Goal: Task Accomplishment & Management: Manage account settings

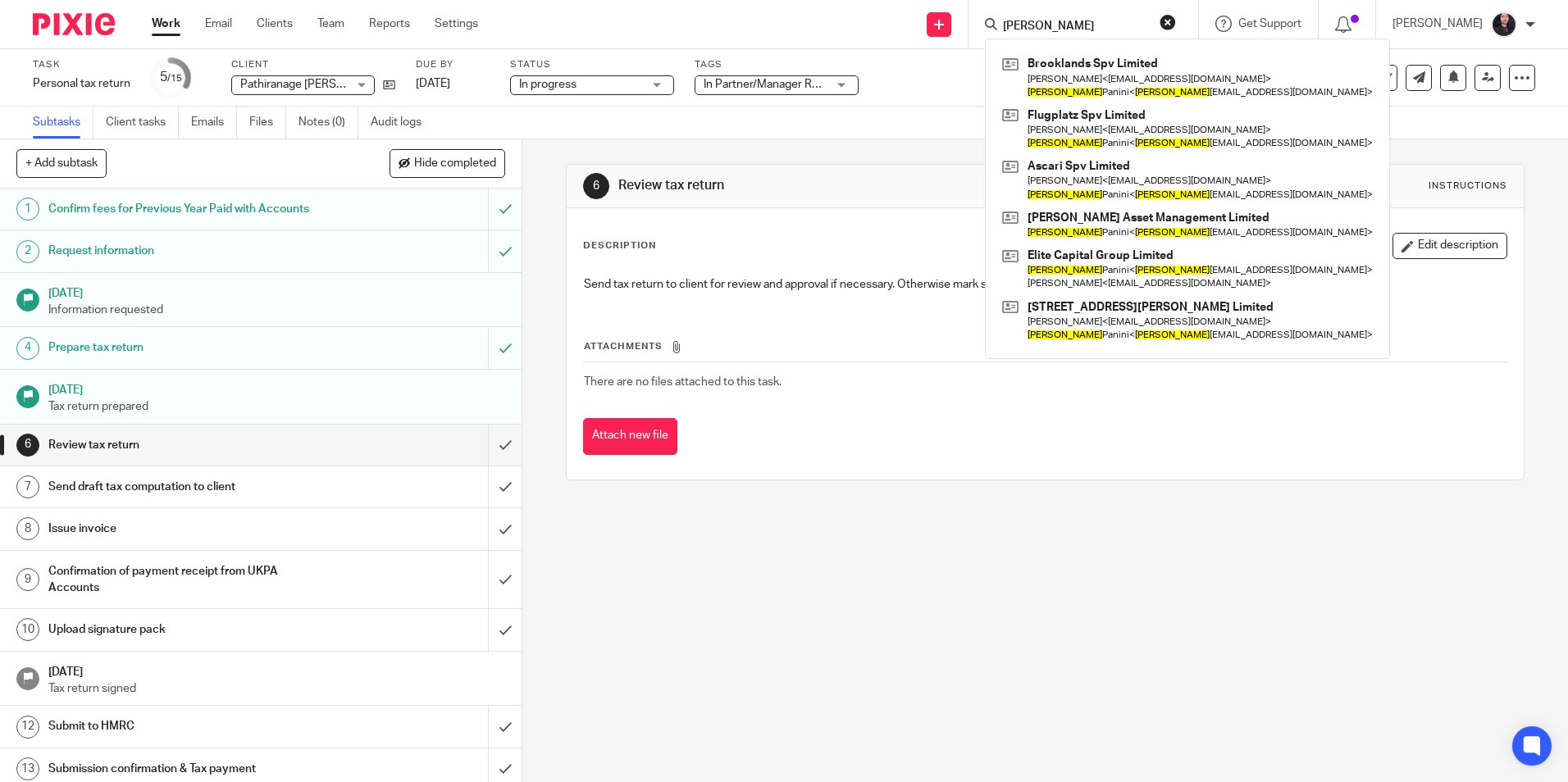
drag, startPoint x: 1058, startPoint y: 24, endPoint x: 990, endPoint y: 27, distance: 68.1
click at [990, 27] on div "gianmaria" at bounding box center [1080, 23] width 191 height 20
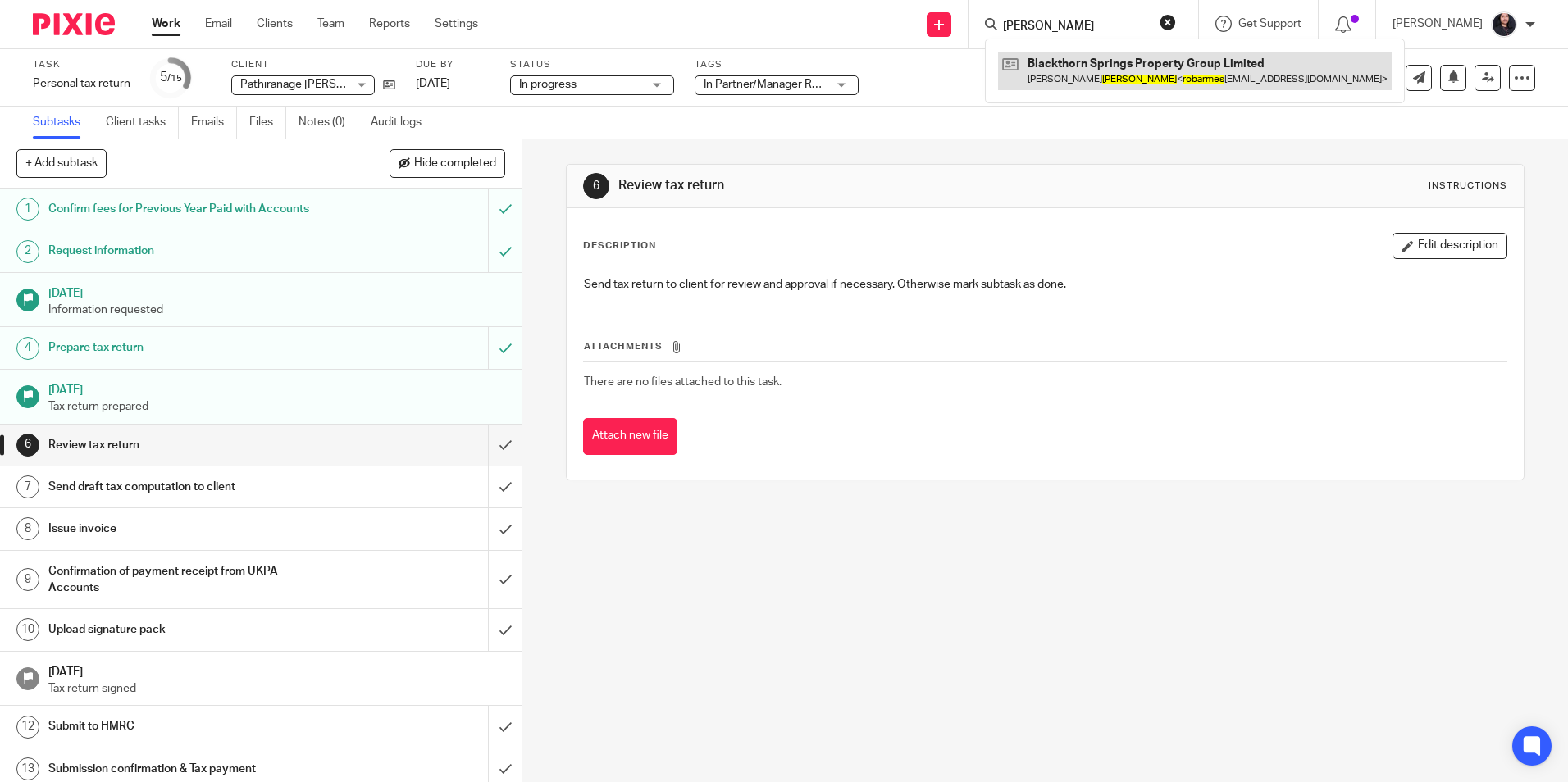
type input "ROB ARMES"
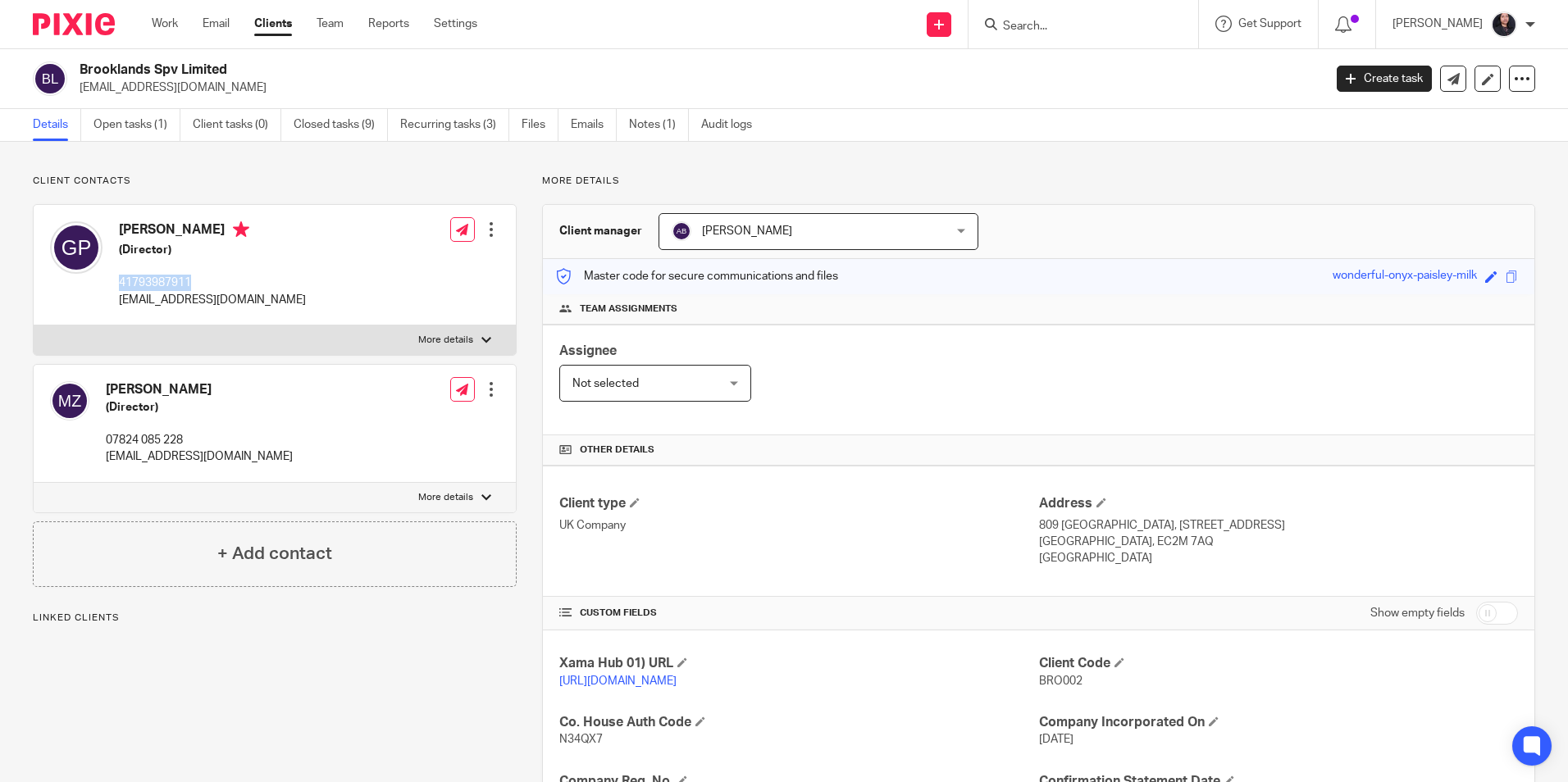
drag, startPoint x: 118, startPoint y: 280, endPoint x: 194, endPoint y: 284, distance: 76.1
click at [194, 284] on div "Gianmaria Panini (Director) 41793987911 gianmariapanini@gmail.com" at bounding box center [177, 265] width 256 height 103
copy p "41793987911"
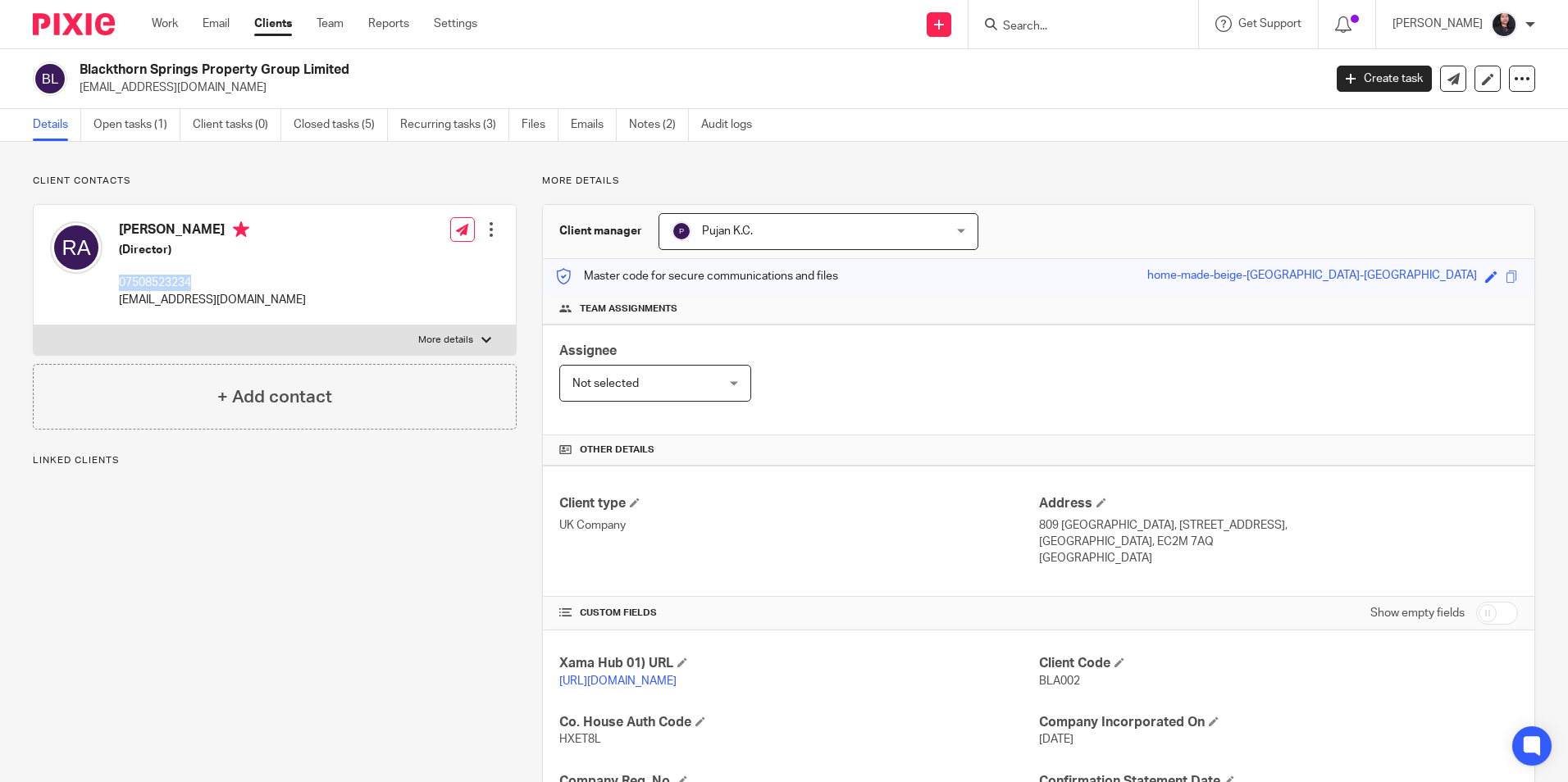
drag, startPoint x: 119, startPoint y: 284, endPoint x: 195, endPoint y: 289, distance: 76.2
click at [195, 289] on p "07508523234" at bounding box center [212, 282] width 187 height 17
copy p "07508523234"
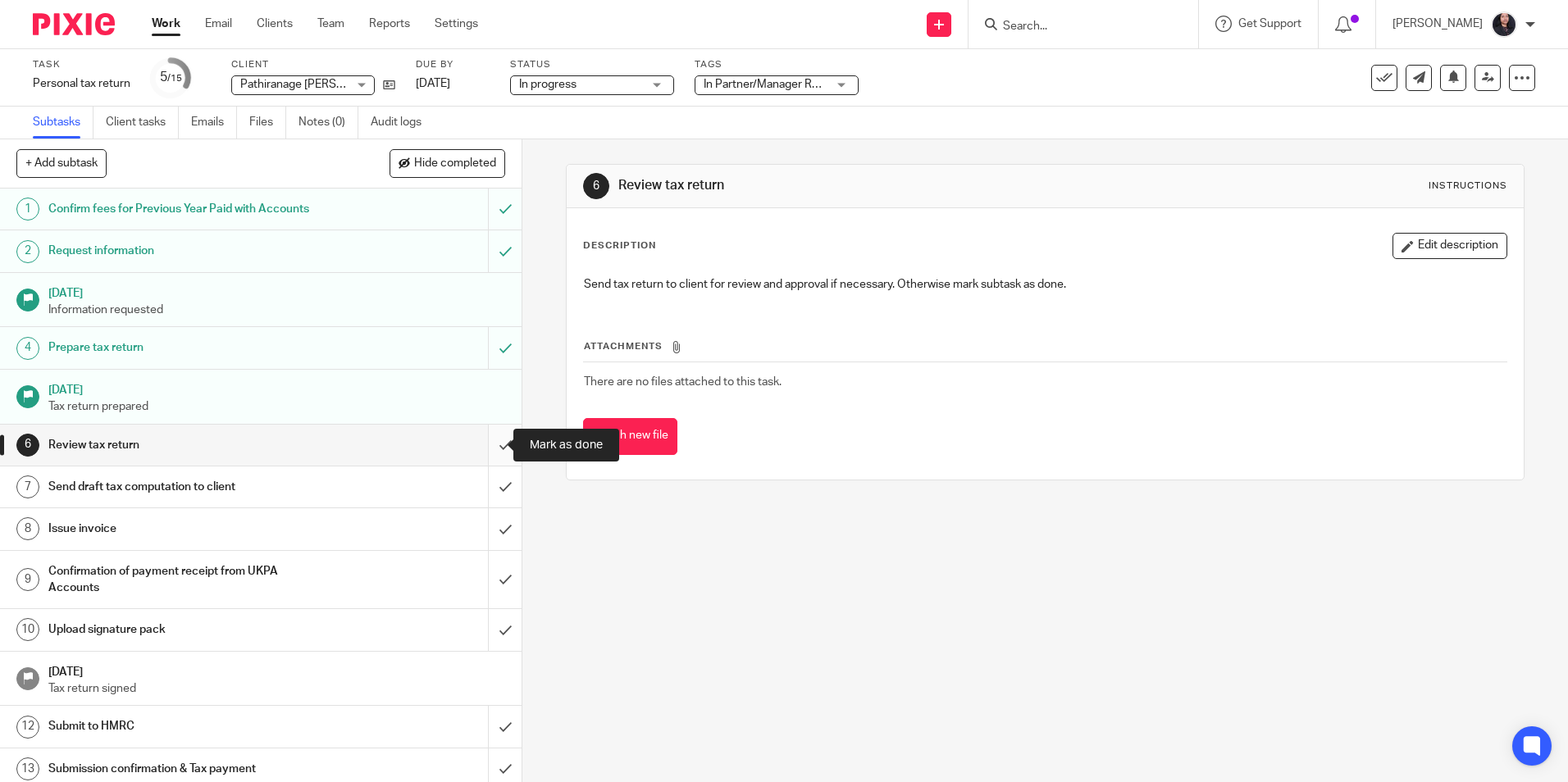
click at [485, 448] on input "submit" at bounding box center [261, 445] width 521 height 41
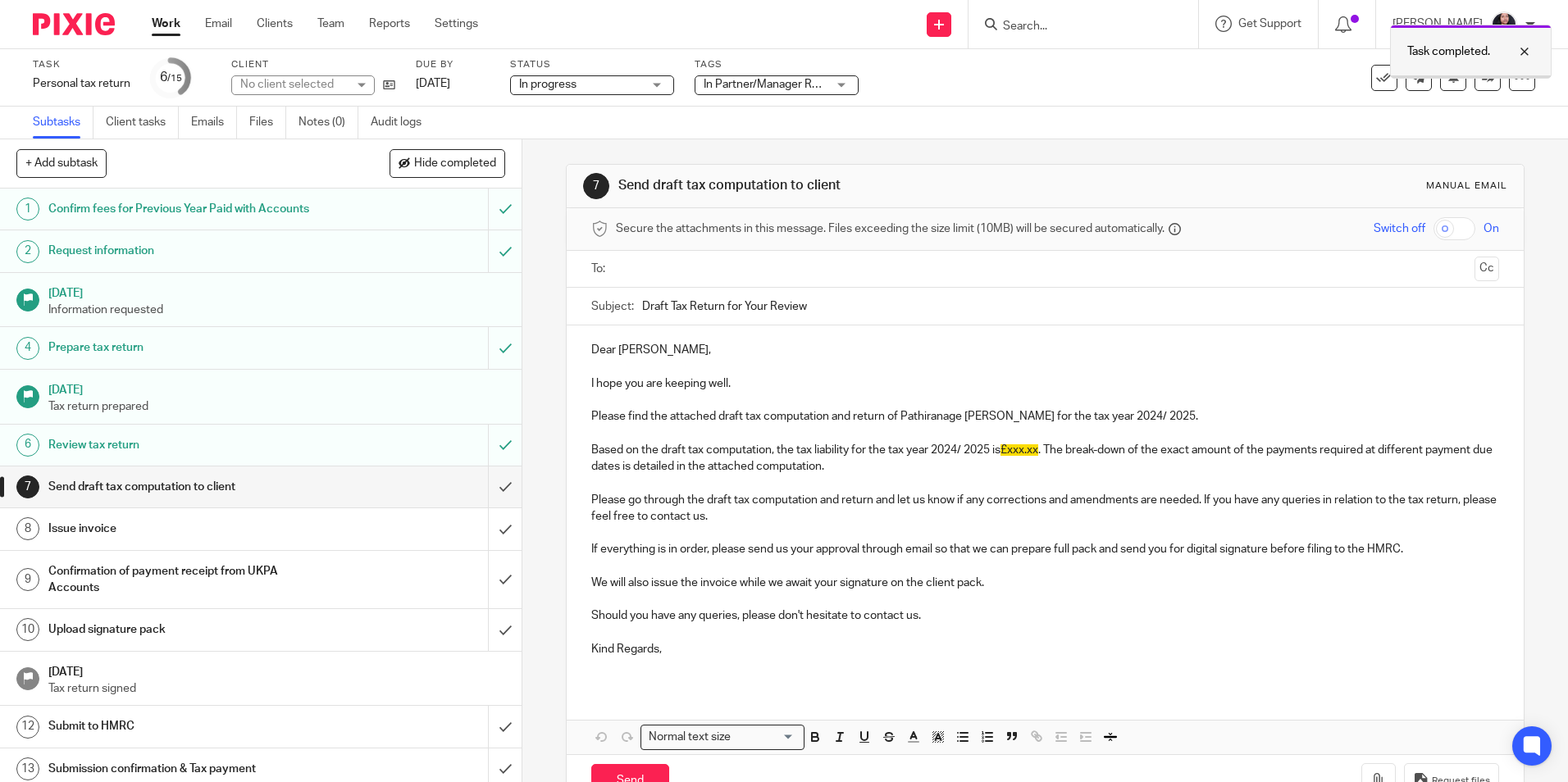
click at [1530, 55] on div at bounding box center [1513, 52] width 45 height 19
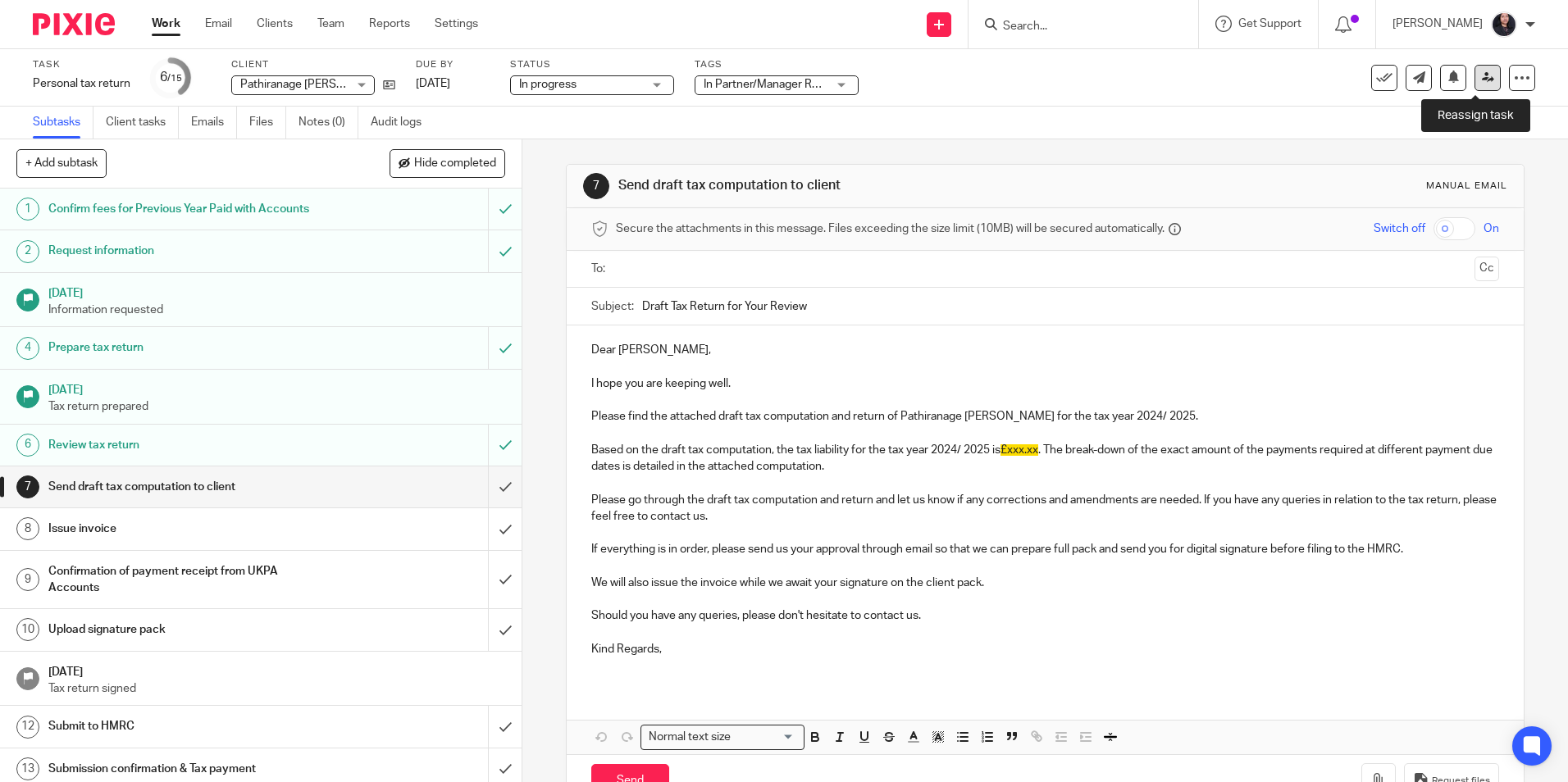
click at [1481, 78] on icon at bounding box center [1487, 77] width 13 height 13
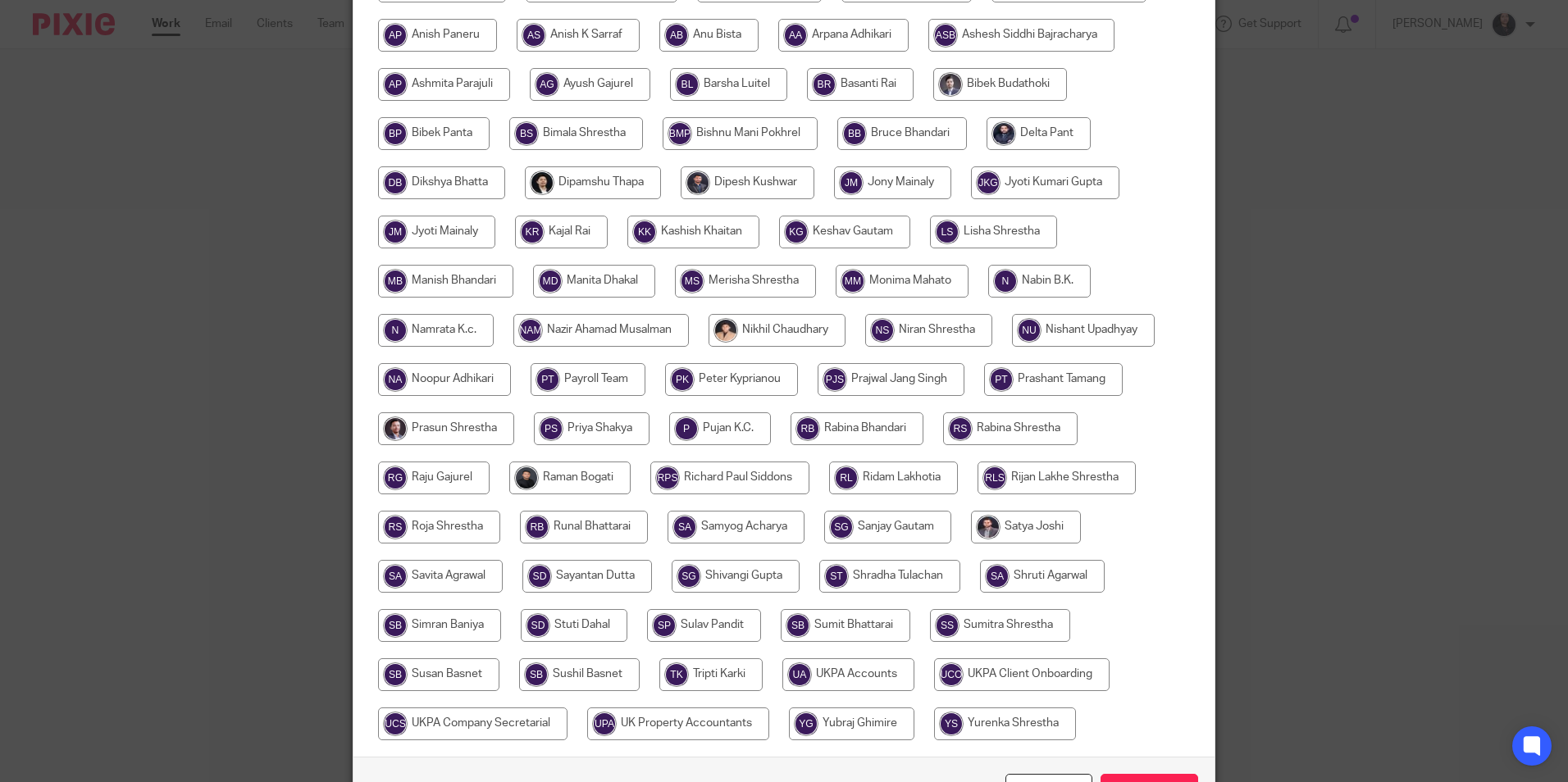
scroll to position [410, 0]
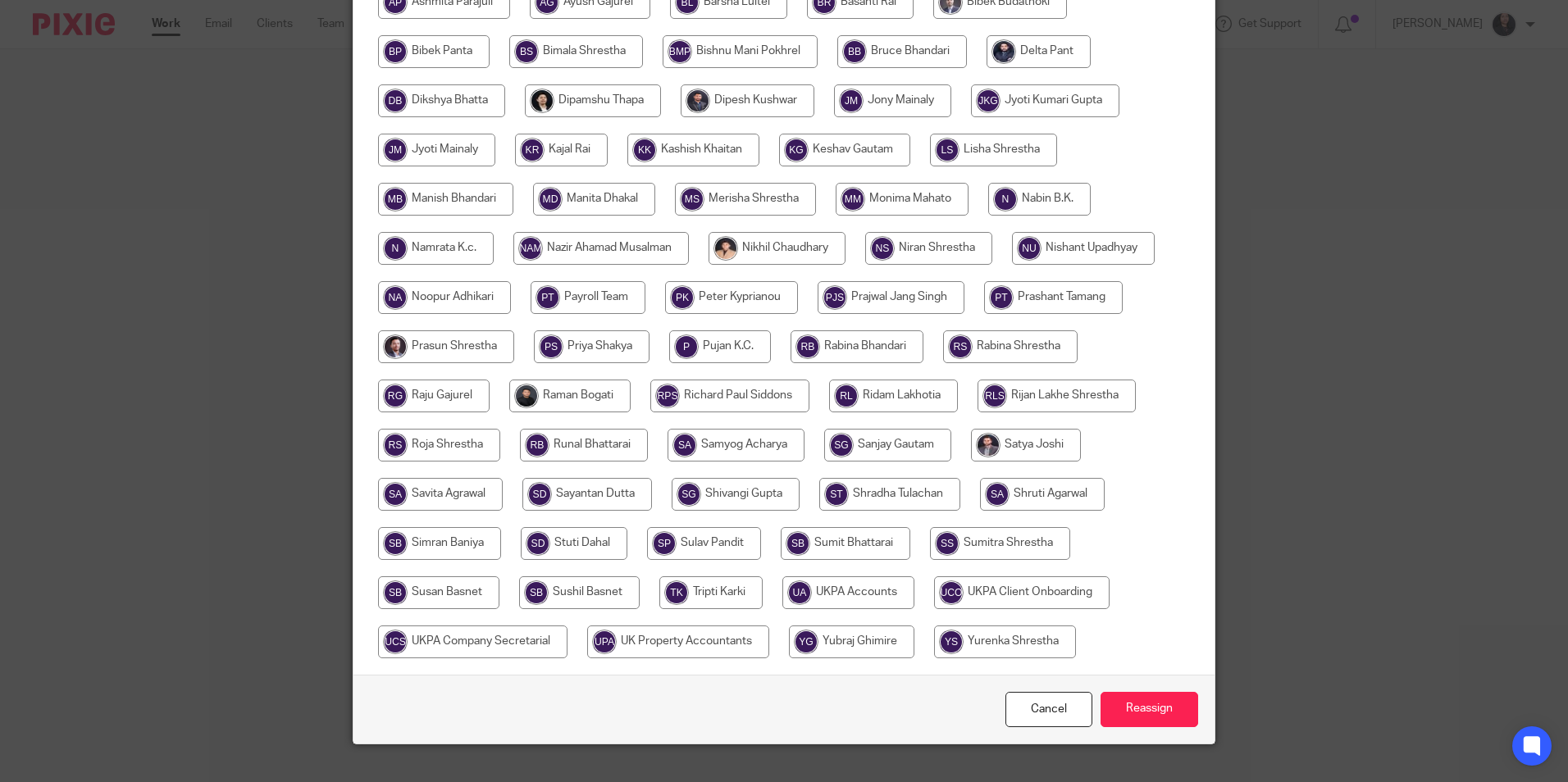
click at [991, 535] on input "radio" at bounding box center [1000, 544] width 140 height 33
radio input "true"
click at [1155, 710] on input "Reassign" at bounding box center [1149, 709] width 97 height 35
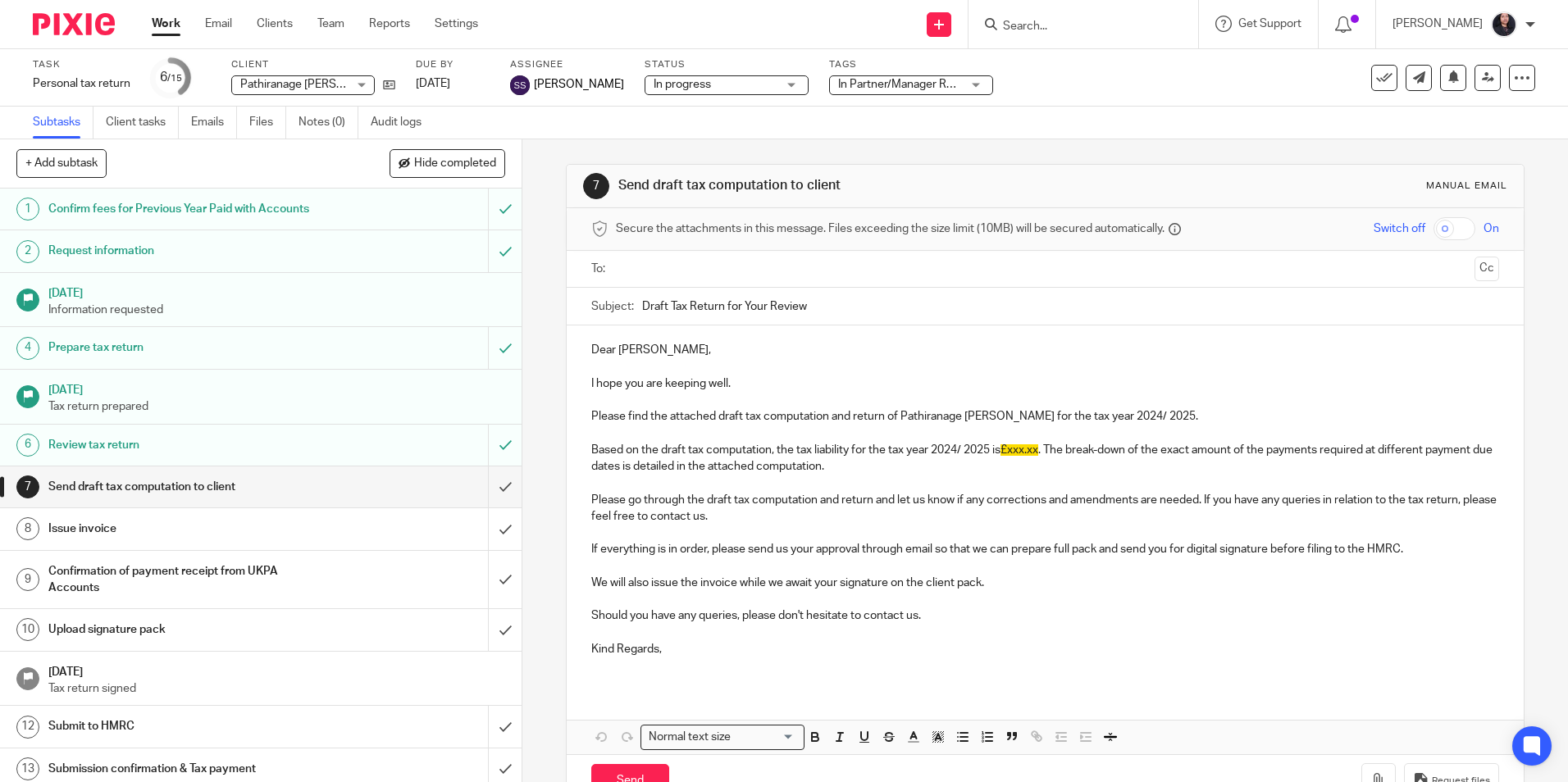
click at [62, 15] on img at bounding box center [74, 23] width 82 height 22
